Goal: Information Seeking & Learning: Learn about a topic

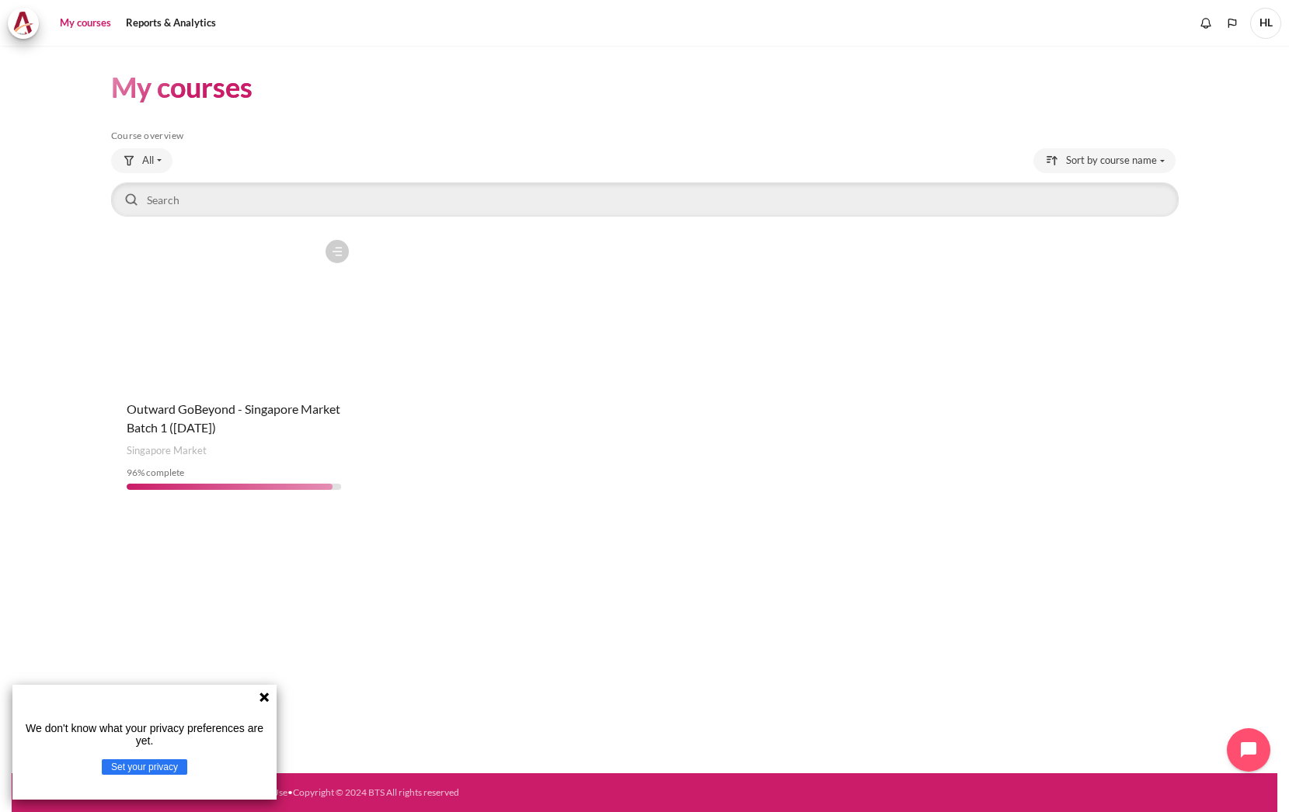
click at [217, 302] on figure "Content" at bounding box center [234, 309] width 246 height 155
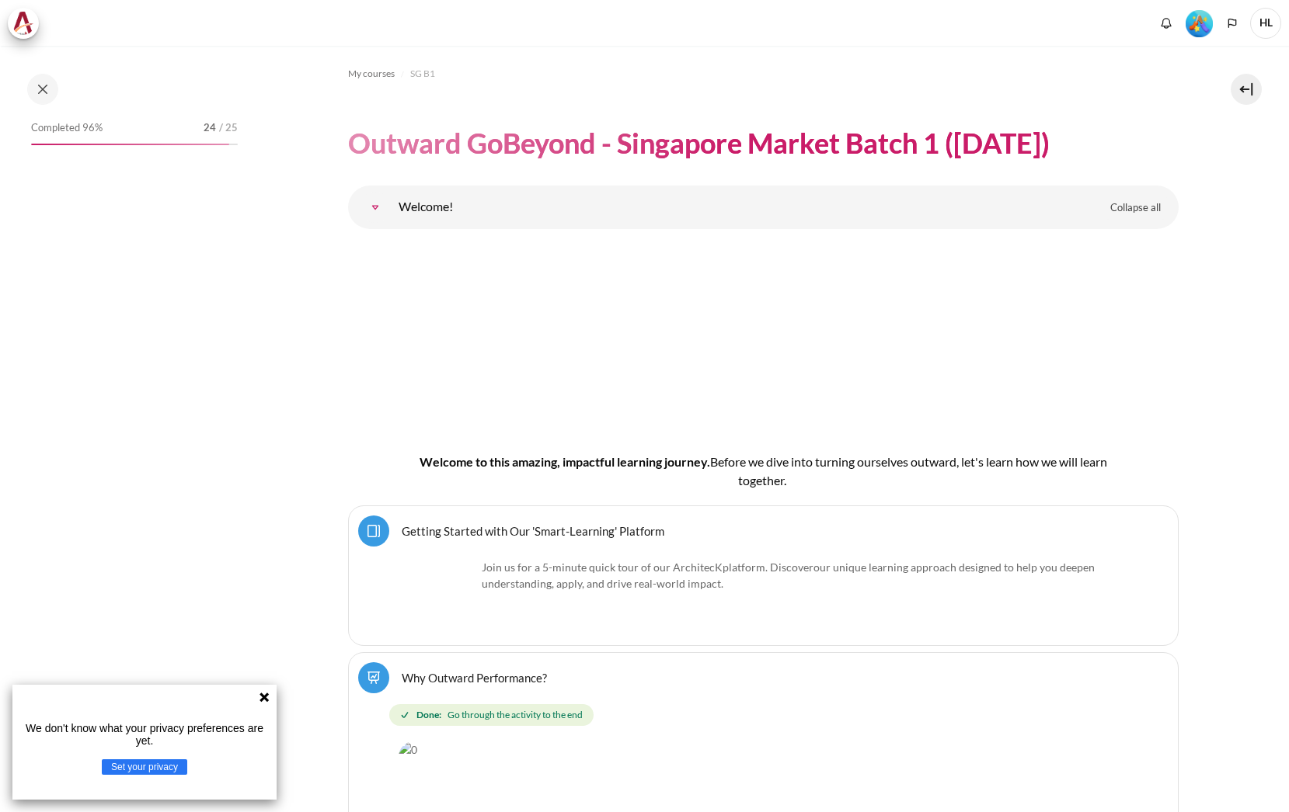
click at [266, 695] on icon at bounding box center [263, 697] width 9 height 9
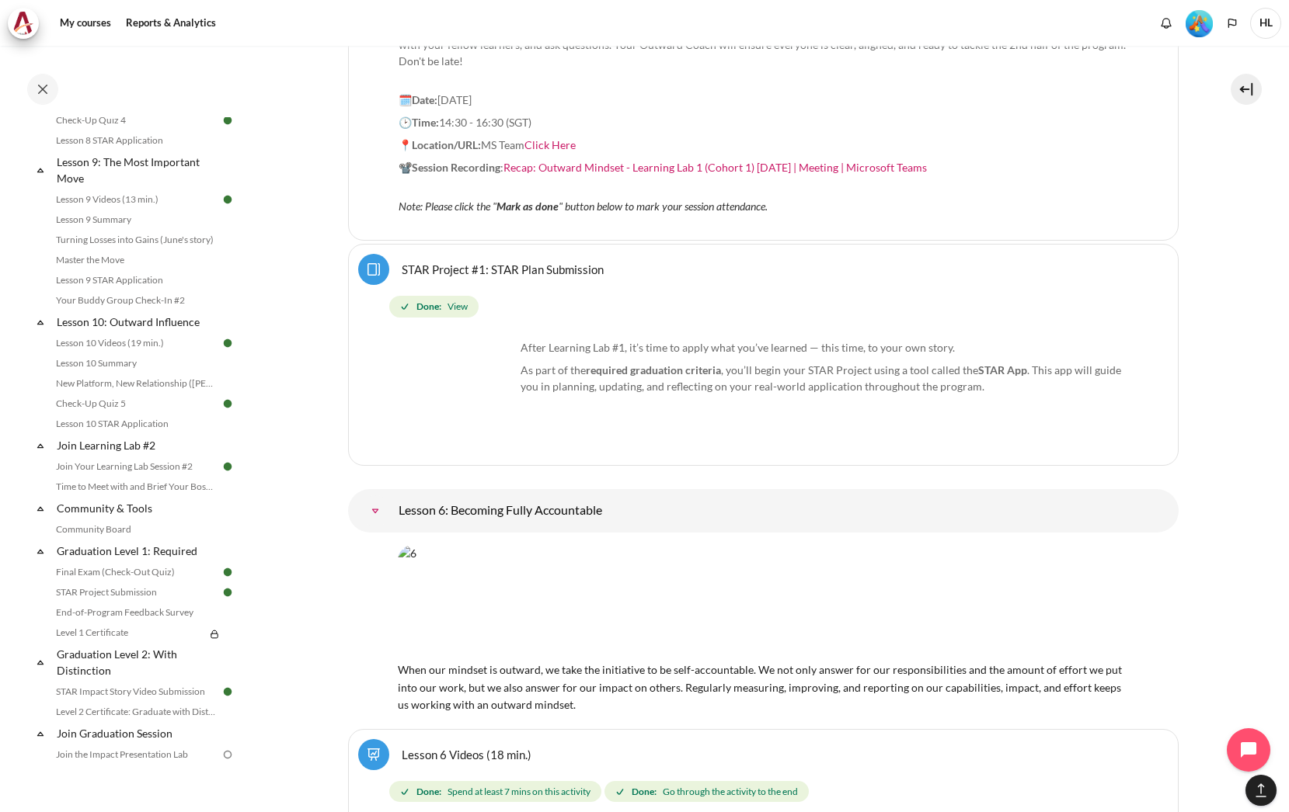
scroll to position [1536, 0]
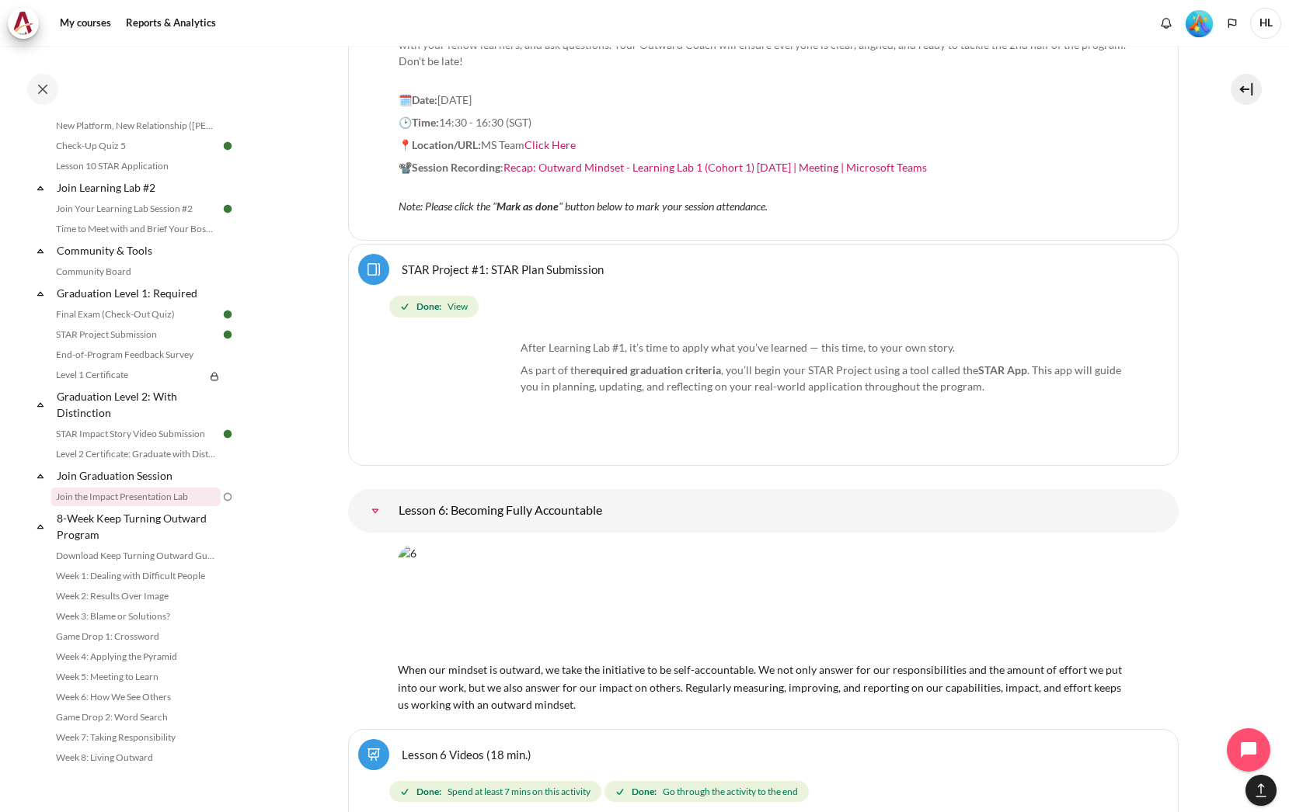
click at [150, 503] on link "Join the Impact Presentation Lab" at bounding box center [135, 497] width 169 height 19
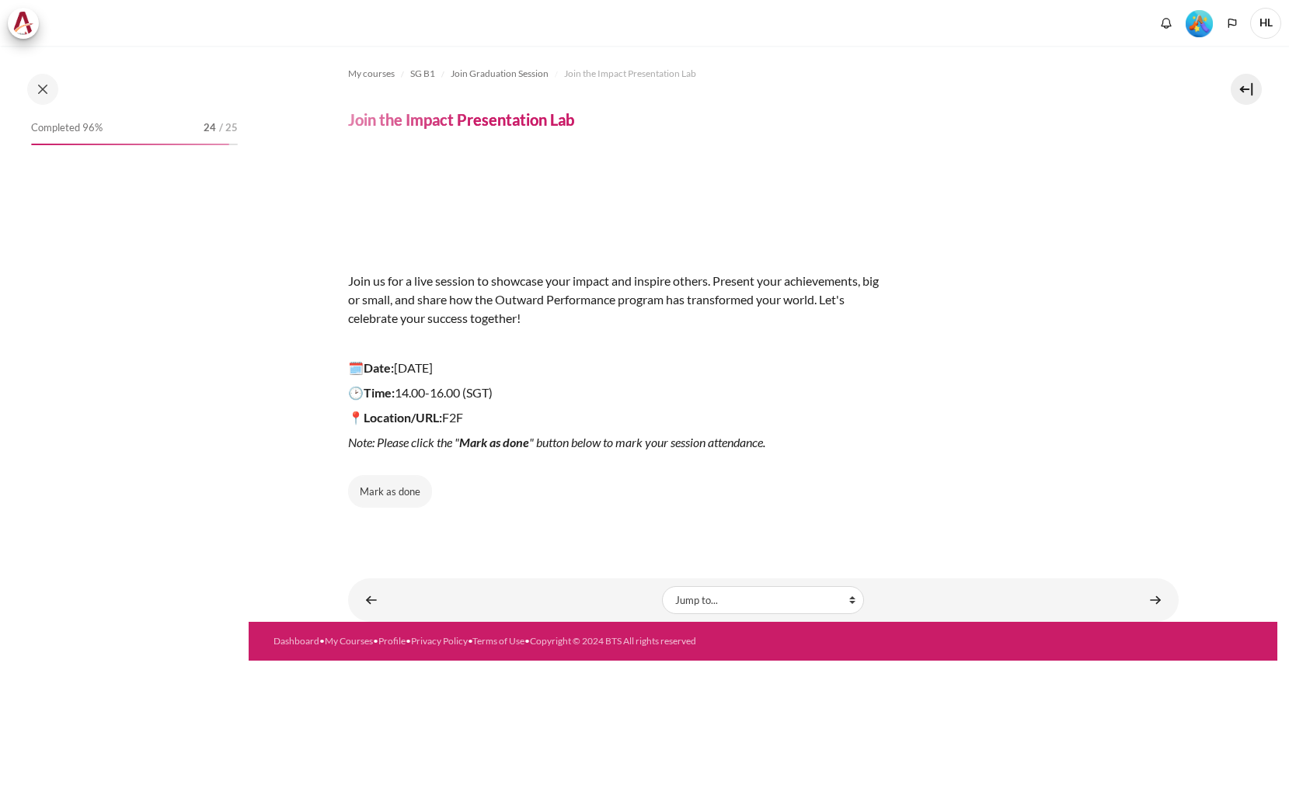
click at [379, 489] on button "Mark as done" at bounding box center [390, 491] width 84 height 33
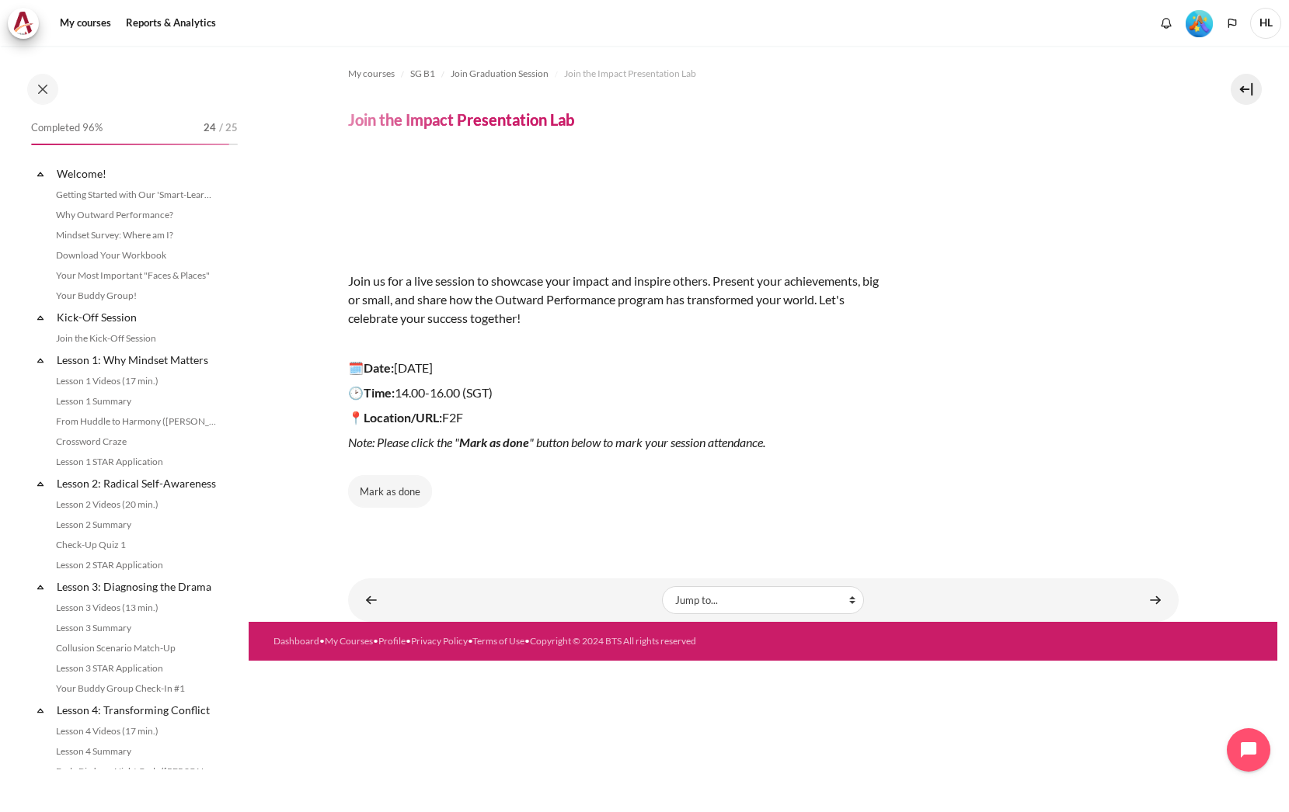
scroll to position [1536, 0]
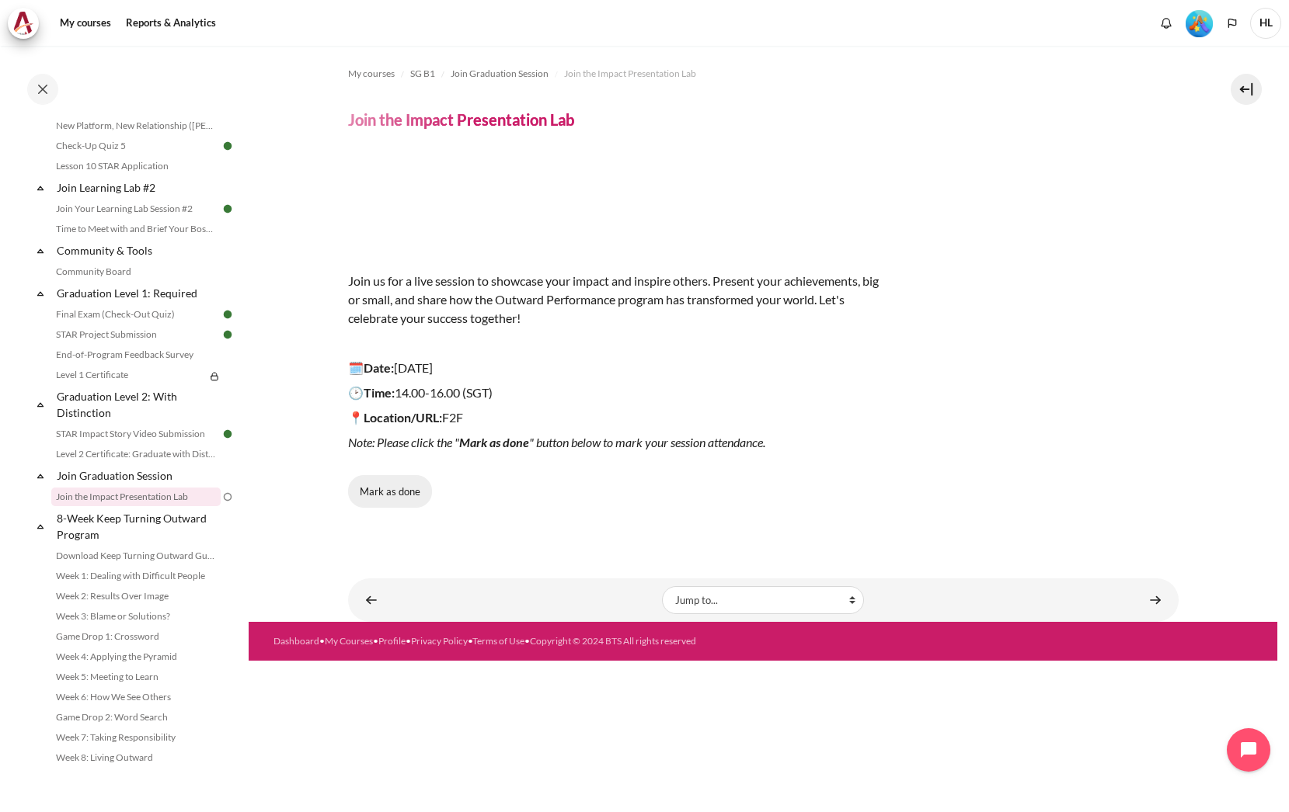
click at [397, 488] on button "Mark as done" at bounding box center [390, 491] width 84 height 33
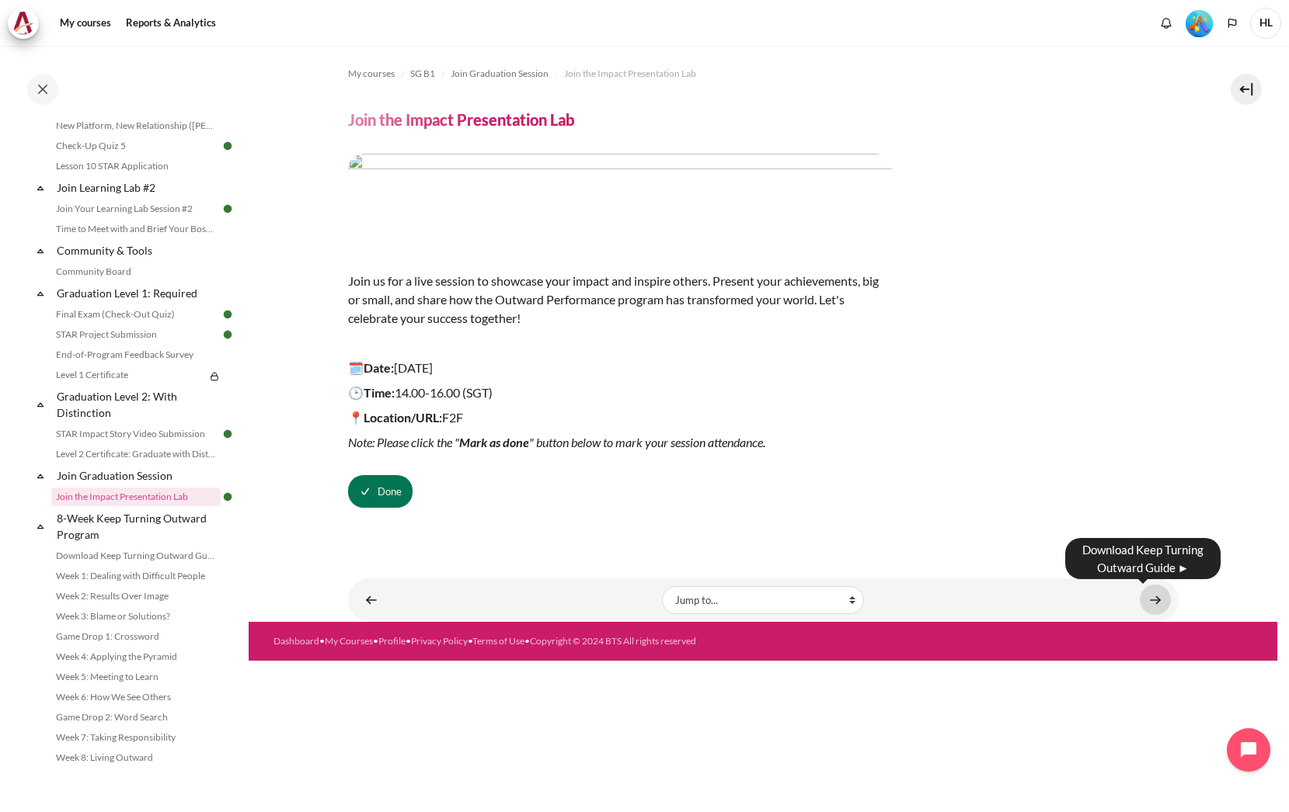
click at [1163, 603] on link "Content" at bounding box center [1154, 600] width 31 height 30
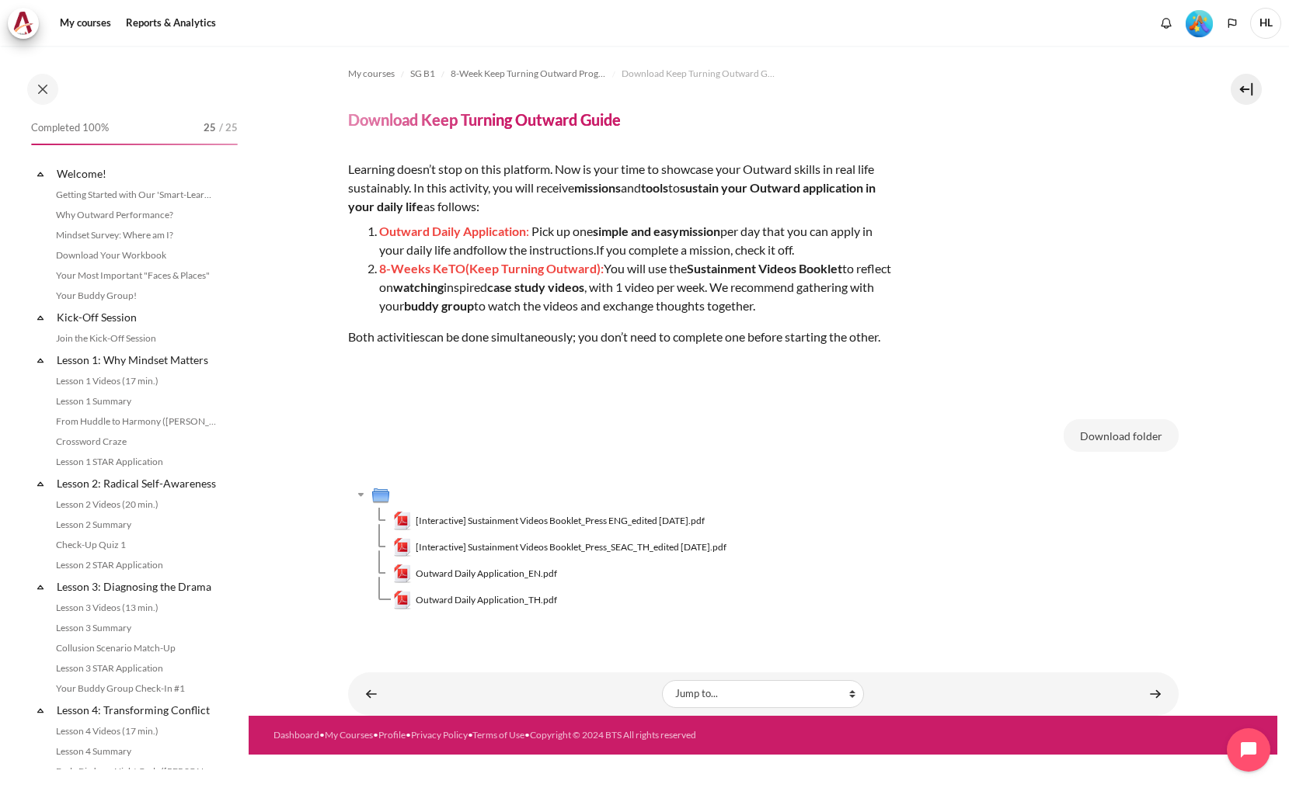
scroll to position [1536, 0]
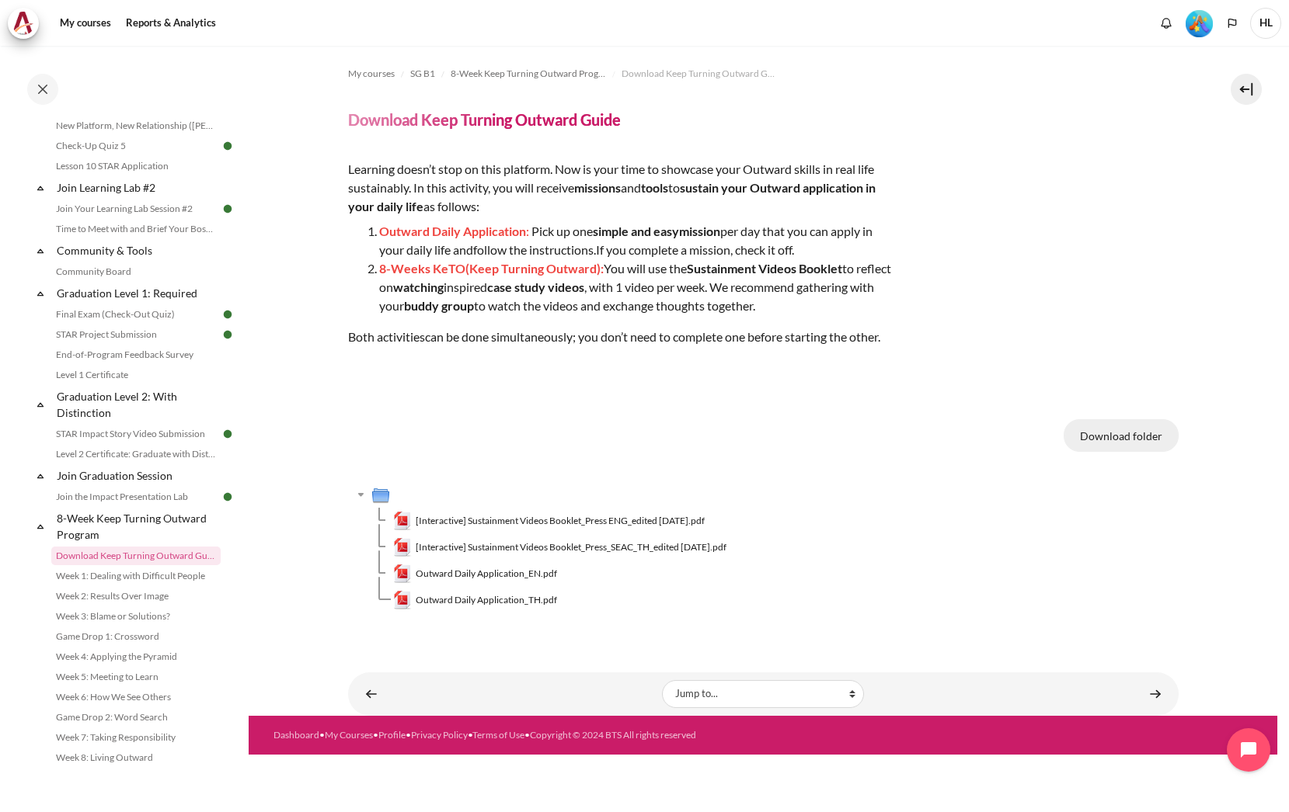
click at [1163, 424] on button "Download folder" at bounding box center [1120, 435] width 115 height 33
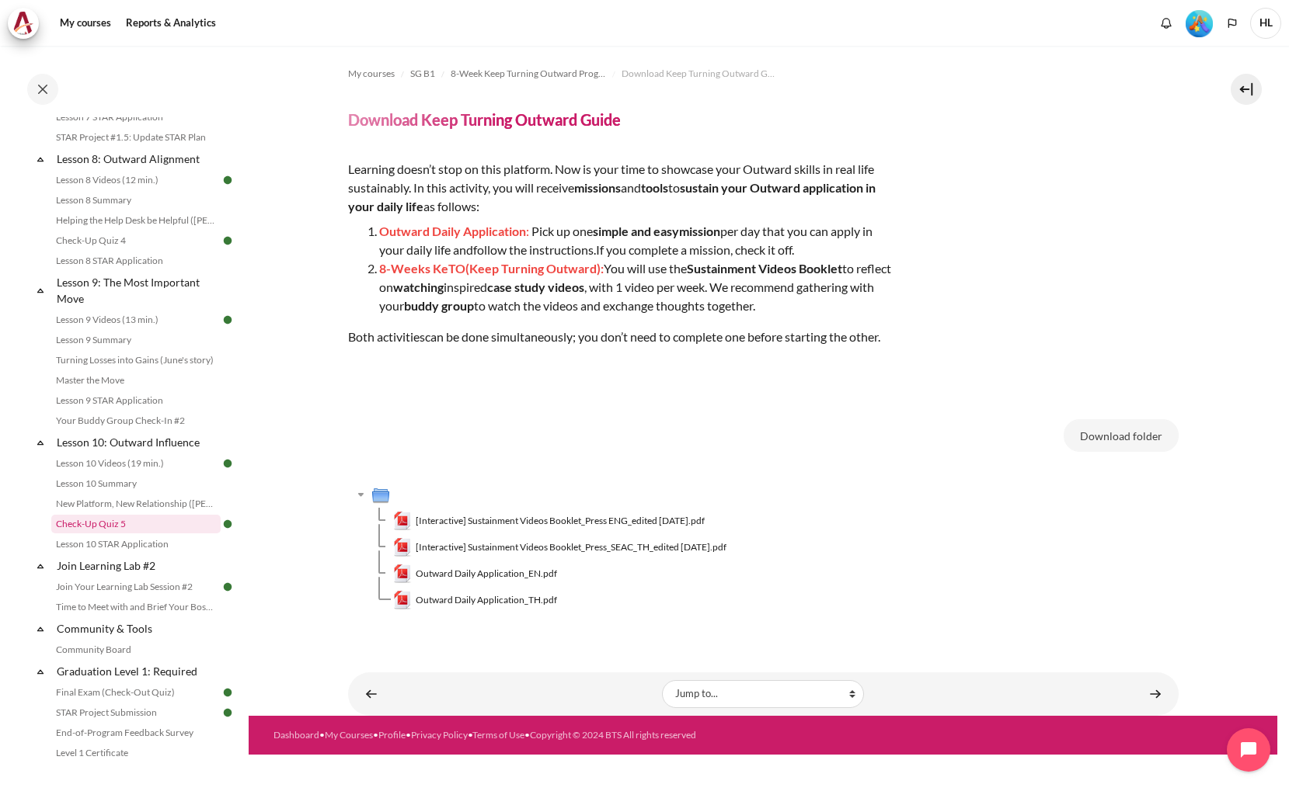
scroll to position [1243, 0]
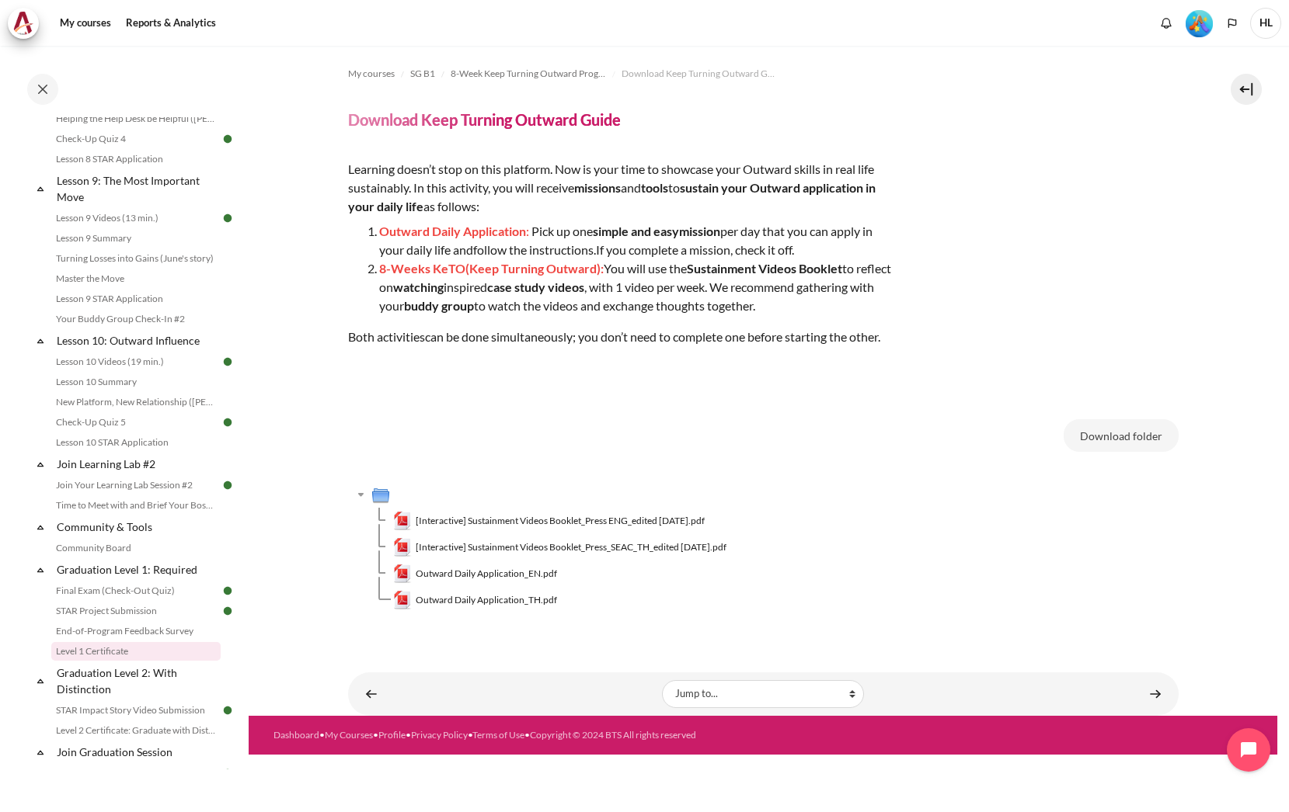
click at [150, 659] on link "Level 1 Certificate" at bounding box center [135, 651] width 169 height 19
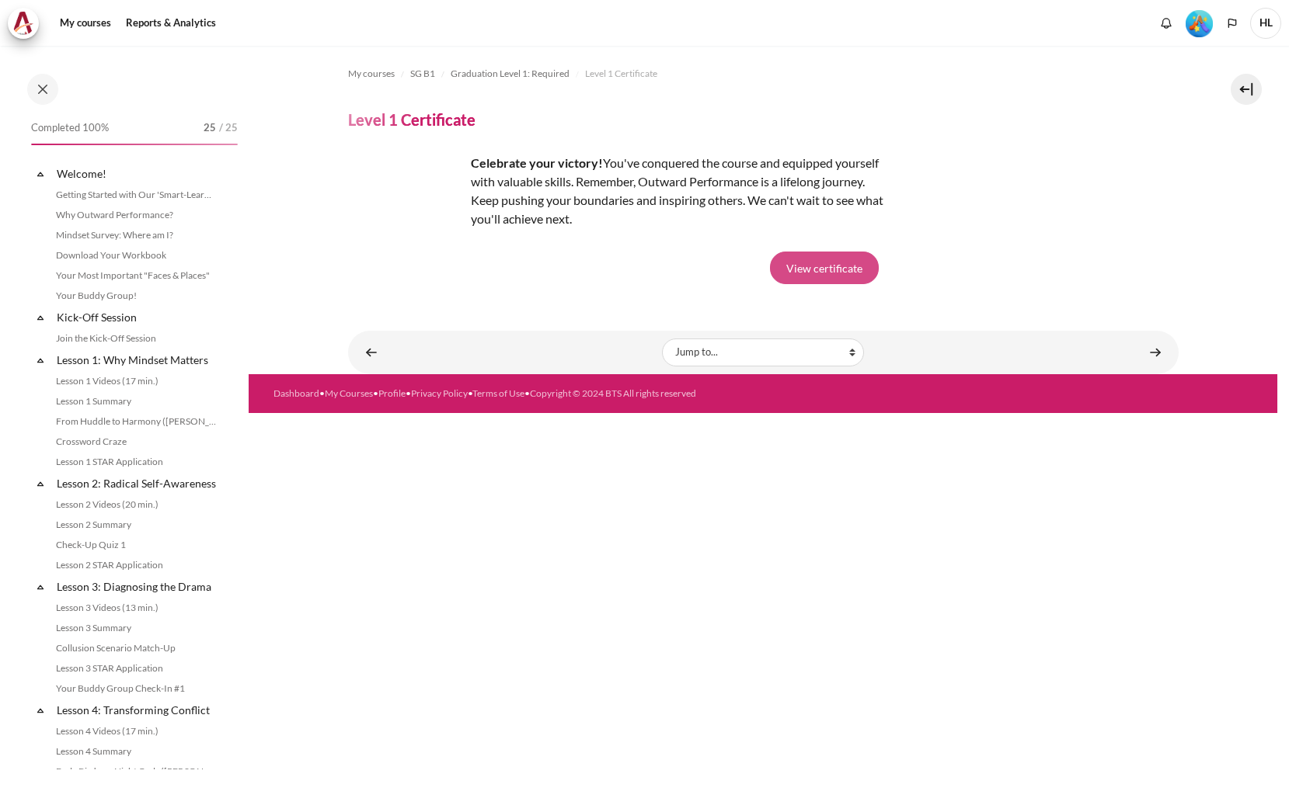
scroll to position [1467, 0]
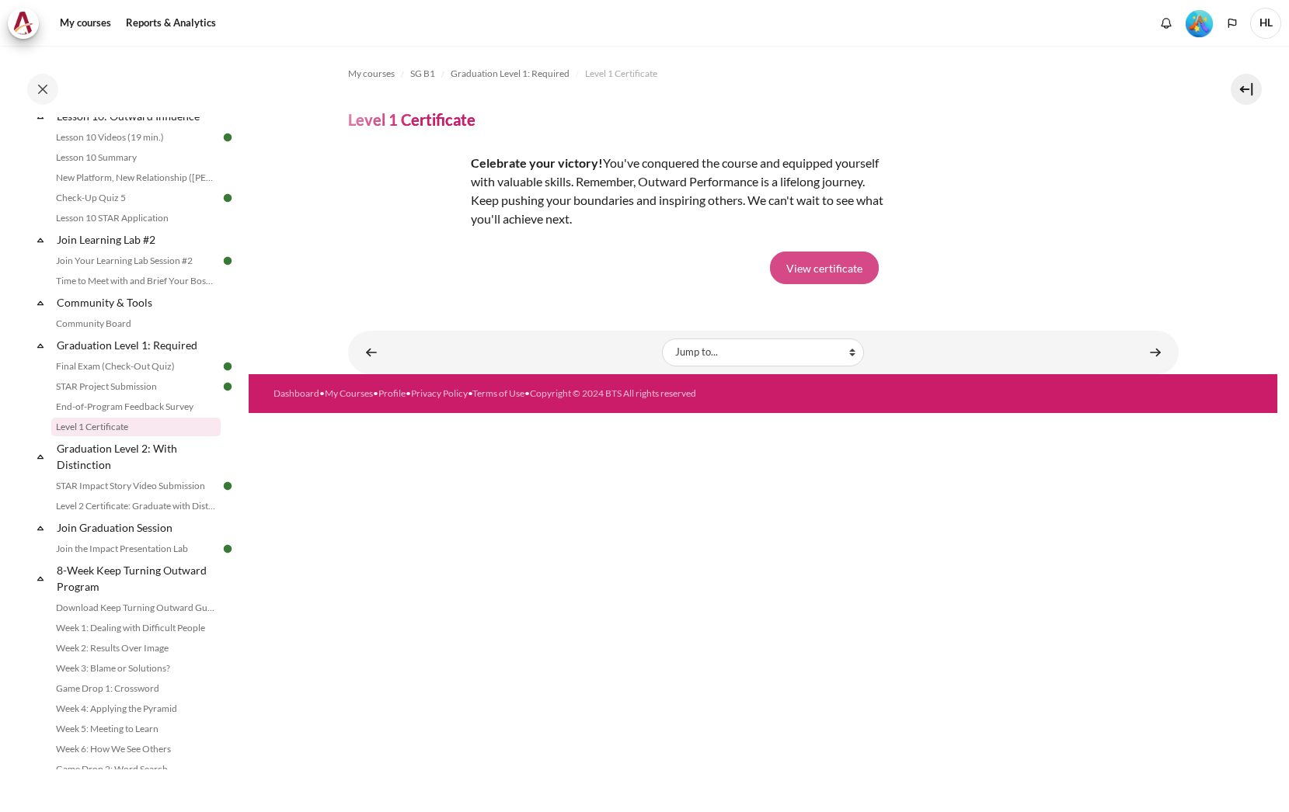
click at [835, 268] on link "View certificate" at bounding box center [824, 268] width 109 height 33
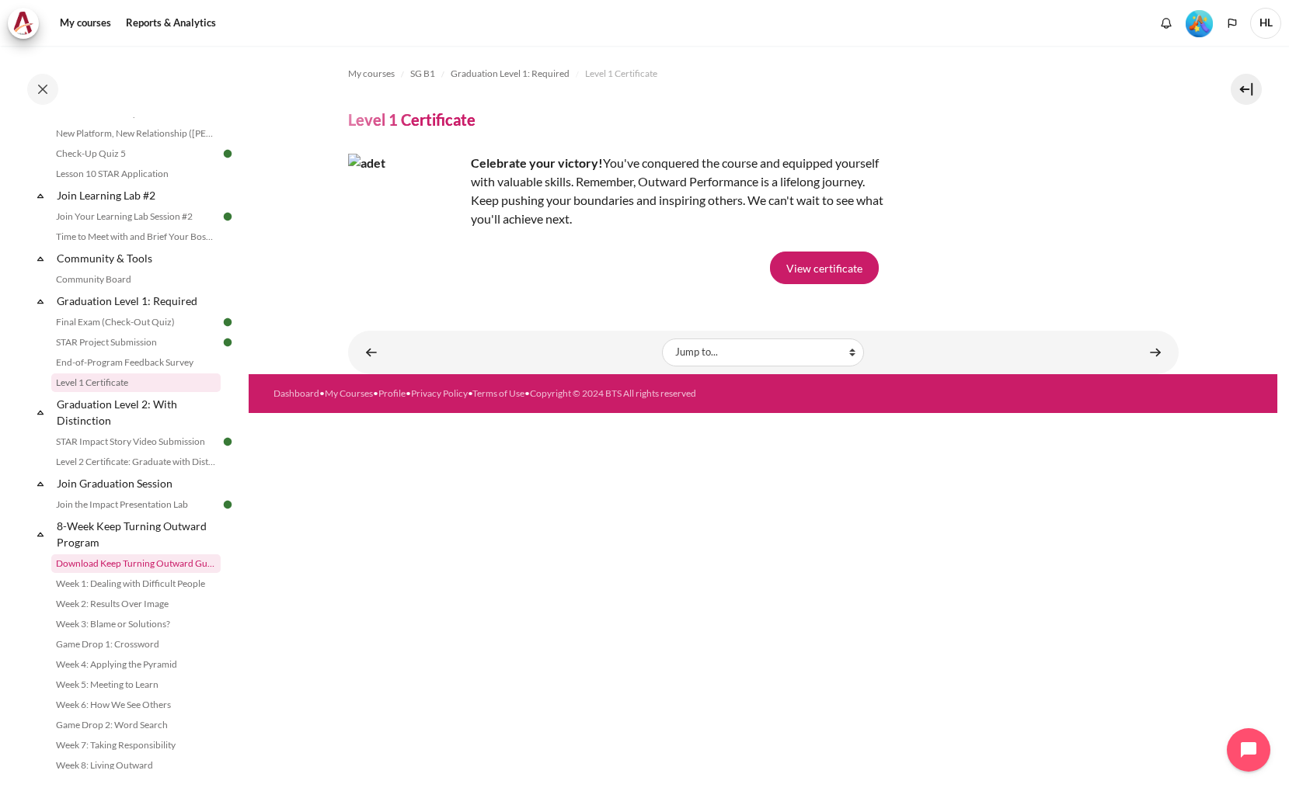
scroll to position [1536, 0]
